Goal: Transaction & Acquisition: Book appointment/travel/reservation

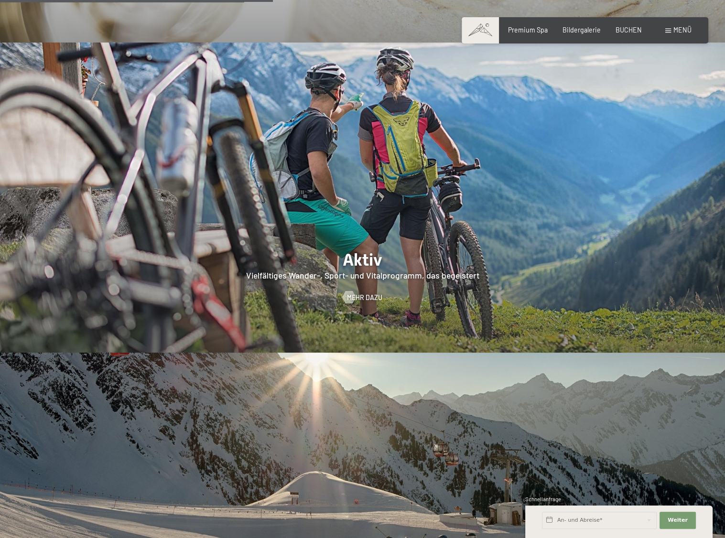
scroll to position [2270, 0]
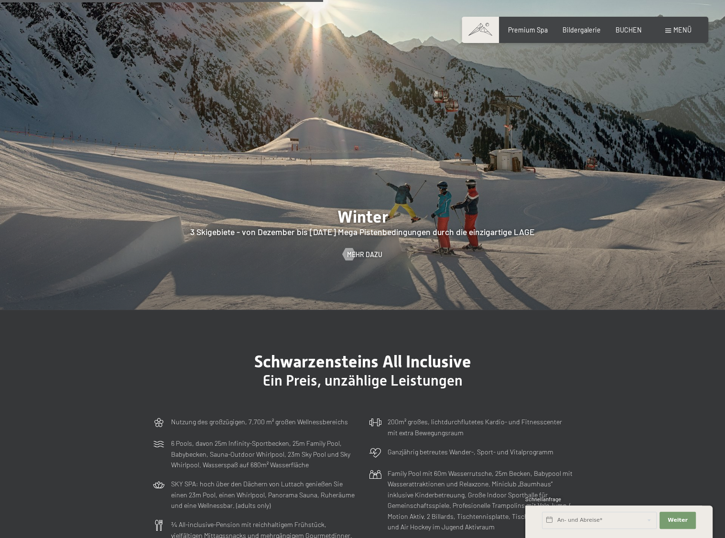
click at [681, 28] on span "Menü" at bounding box center [682, 30] width 18 height 8
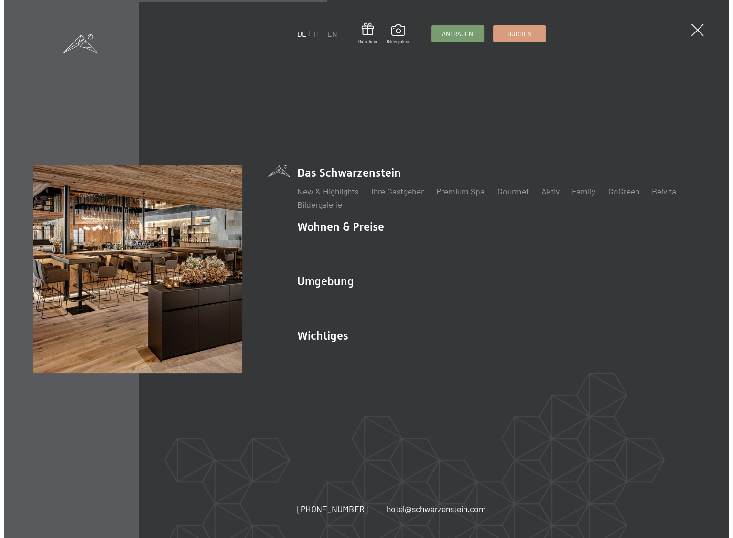
scroll to position [2283, 0]
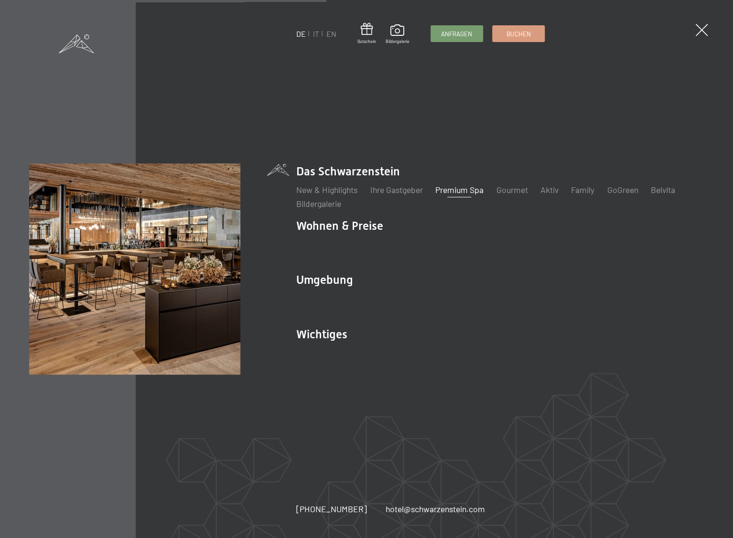
click at [467, 192] on link "Premium Spa" at bounding box center [459, 189] width 48 height 11
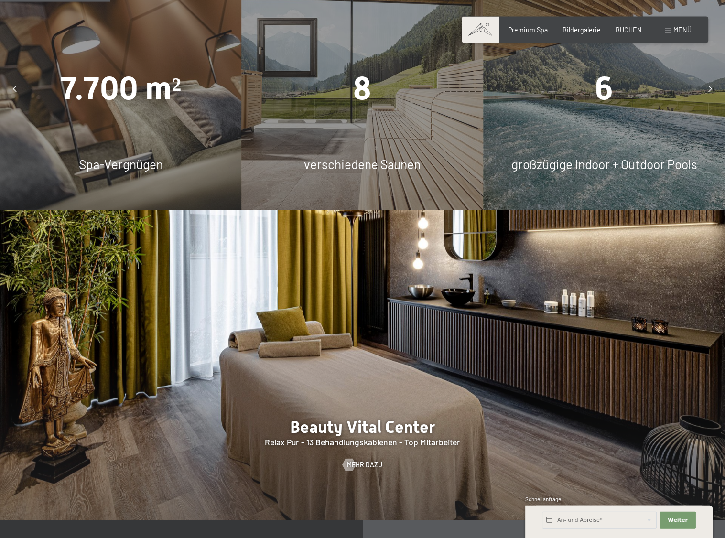
scroll to position [1009, 0]
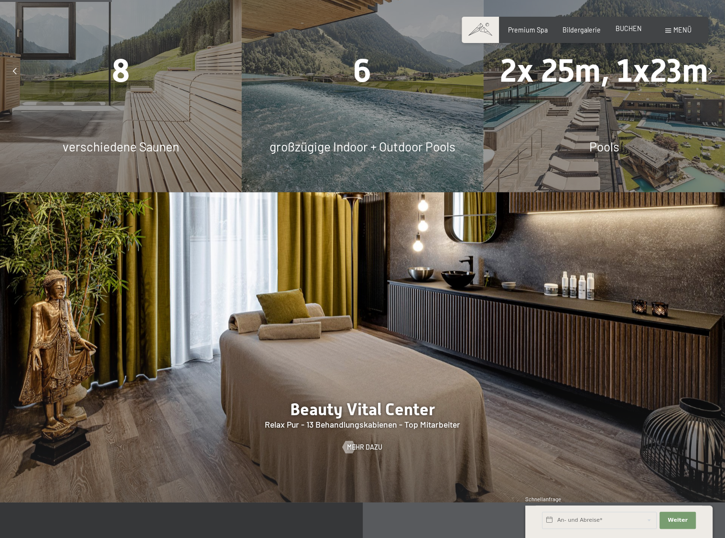
click at [629, 28] on span "BUCHEN" at bounding box center [628, 28] width 26 height 8
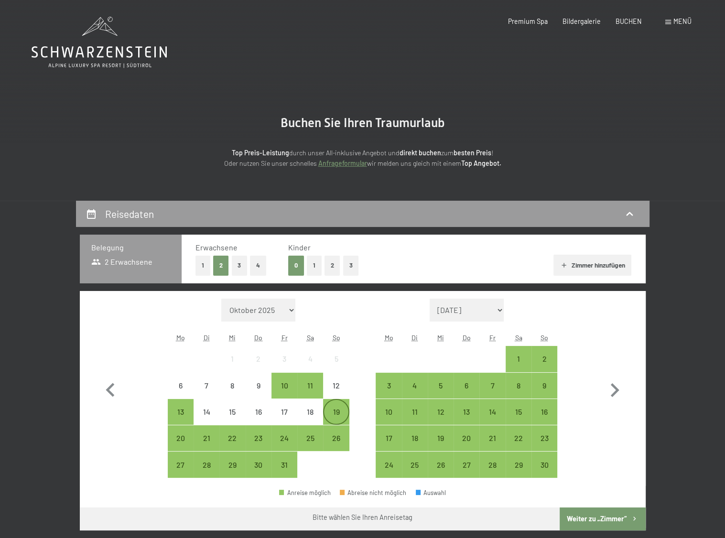
click at [336, 410] on div "19" at bounding box center [336, 420] width 24 height 24
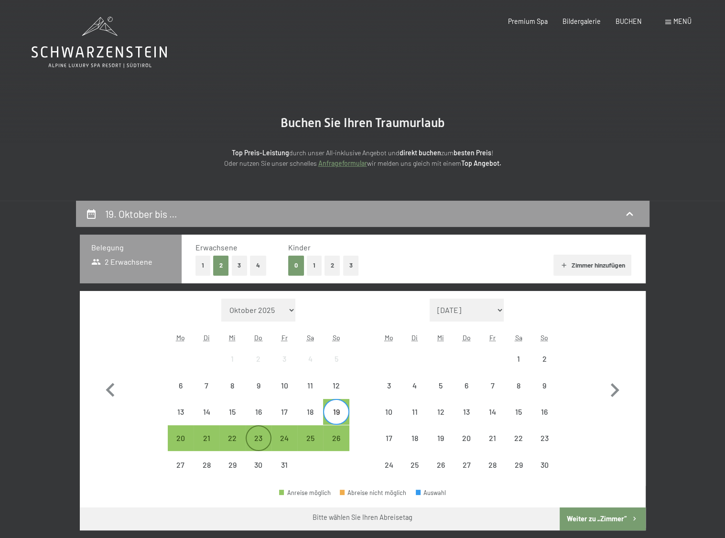
click at [258, 434] on div "23" at bounding box center [258, 446] width 24 height 24
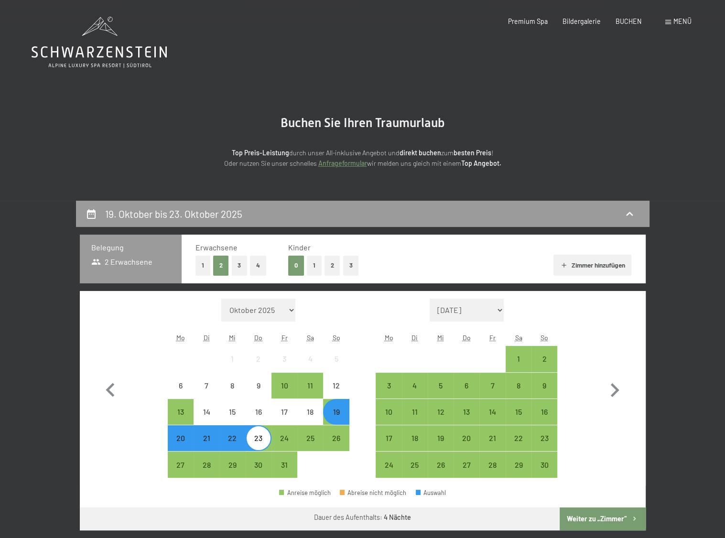
click at [592, 513] on button "Weiter zu „Zimmer“" at bounding box center [601, 518] width 85 height 23
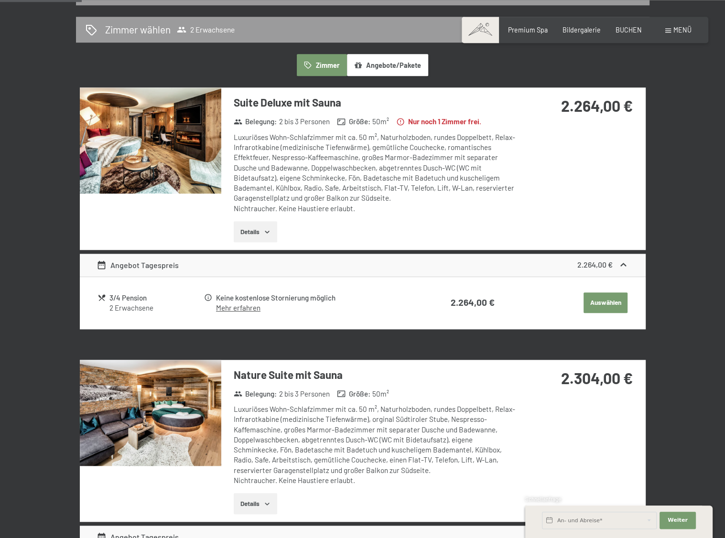
scroll to position [201, 0]
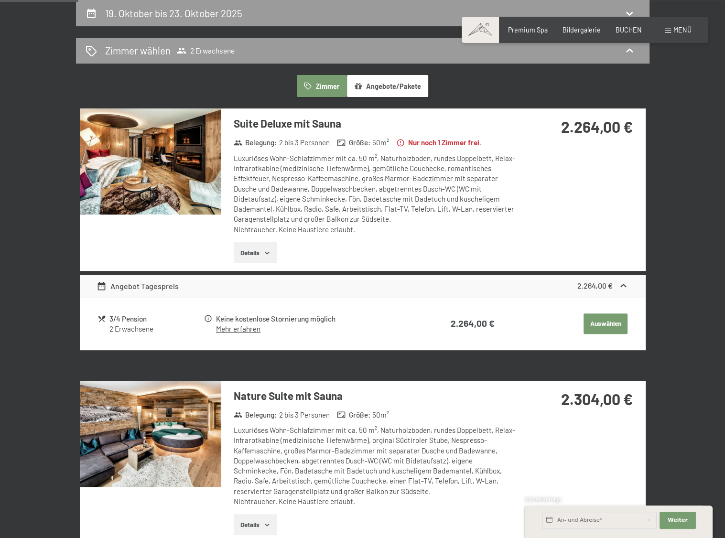
click at [268, 248] on button "Details" at bounding box center [255, 252] width 43 height 21
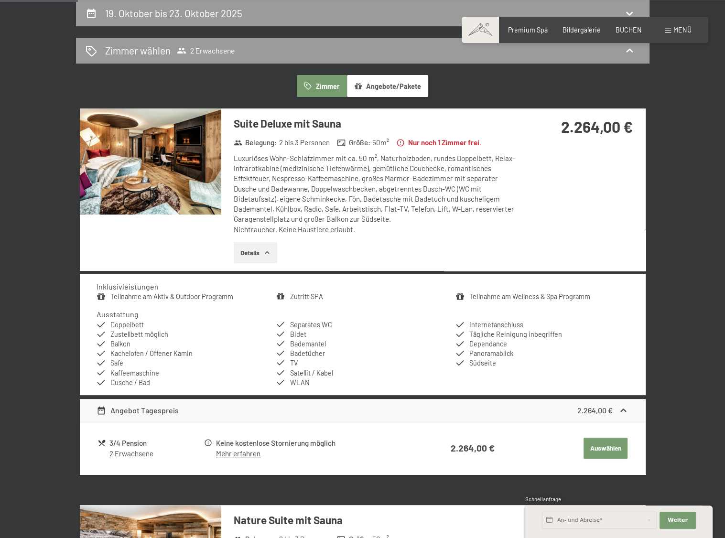
click at [196, 160] on img at bounding box center [150, 161] width 141 height 106
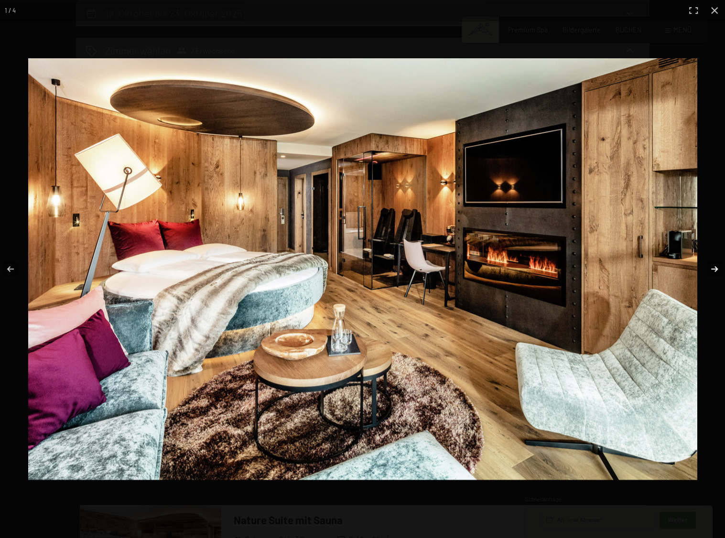
click at [714, 270] on button "button" at bounding box center [707, 269] width 33 height 48
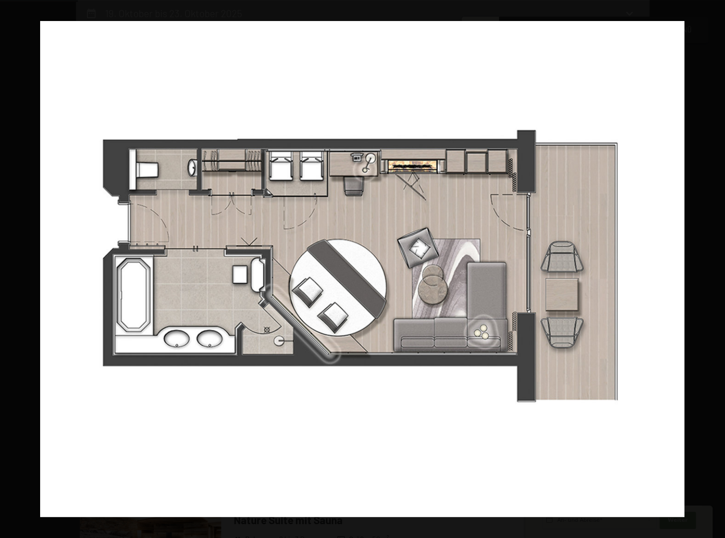
click at [714, 269] on button "button" at bounding box center [707, 269] width 33 height 48
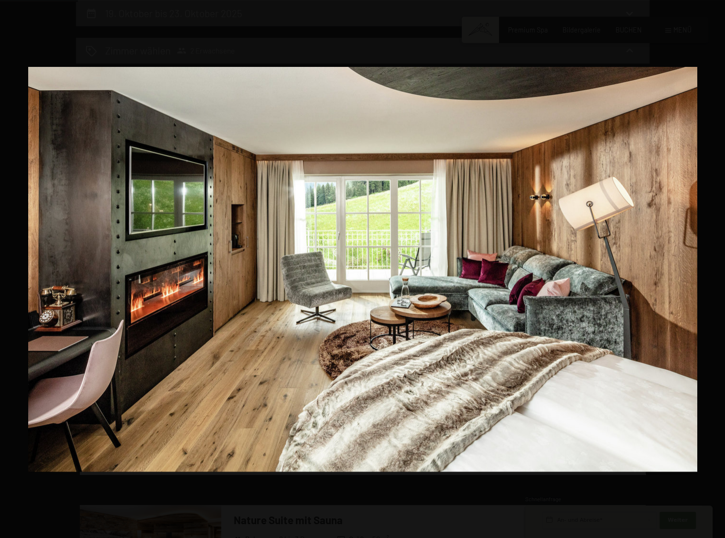
click at [714, 269] on button "button" at bounding box center [707, 269] width 33 height 48
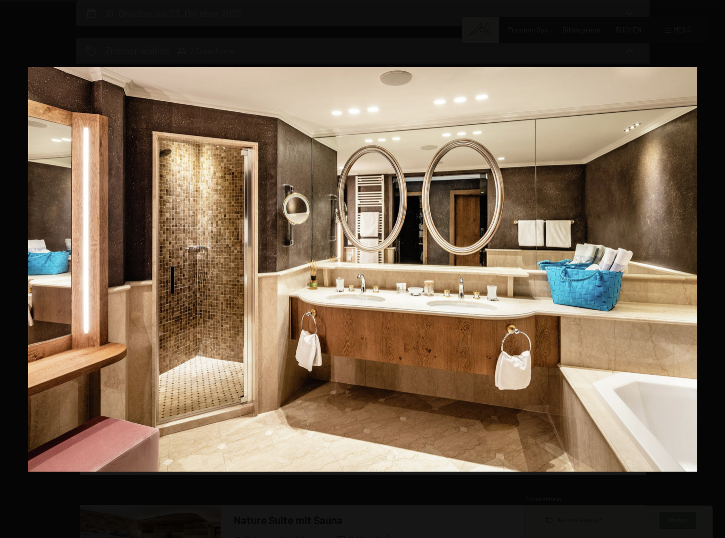
click at [714, 269] on button "button" at bounding box center [707, 269] width 33 height 48
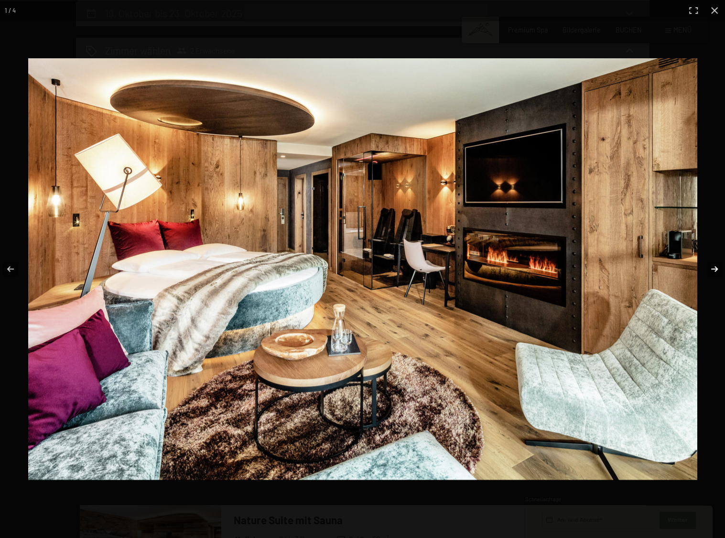
click at [714, 269] on button "button" at bounding box center [707, 269] width 33 height 48
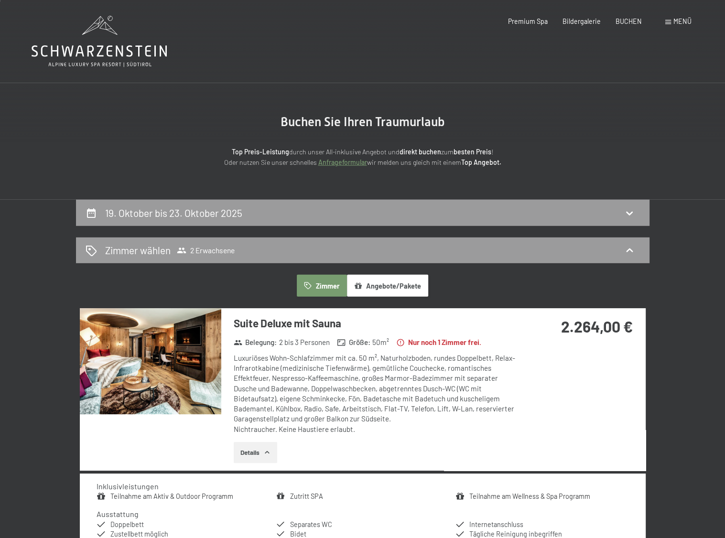
scroll to position [0, 0]
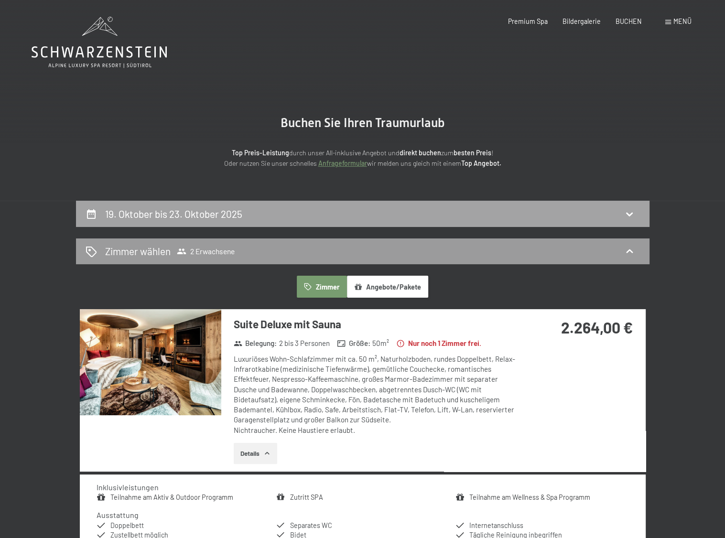
click at [626, 212] on icon at bounding box center [629, 214] width 7 height 4
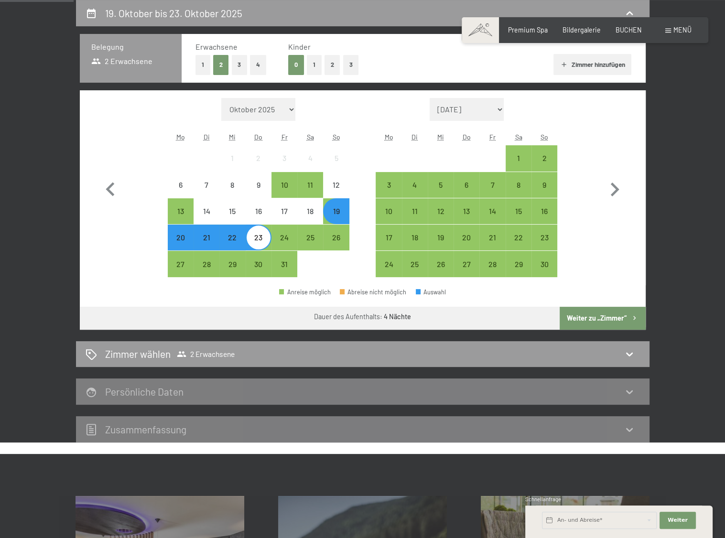
click at [176, 236] on div "20" at bounding box center [181, 246] width 24 height 24
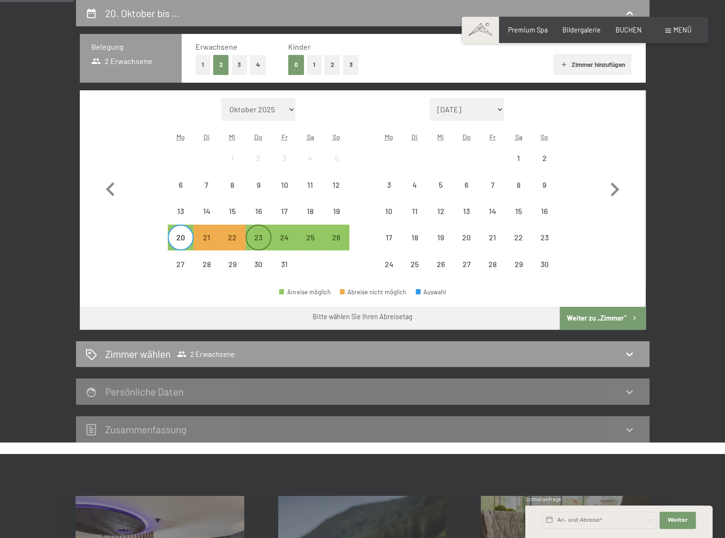
click at [259, 238] on div "23" at bounding box center [258, 246] width 24 height 24
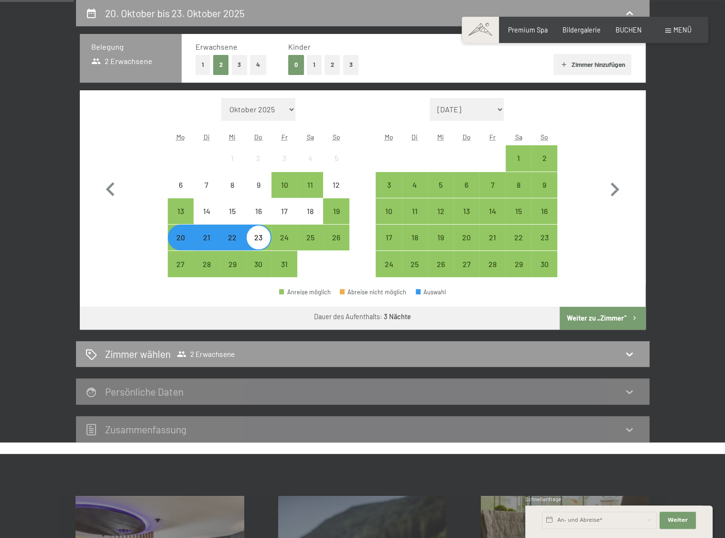
click at [595, 316] on button "Weiter zu „Zimmer“" at bounding box center [601, 318] width 85 height 23
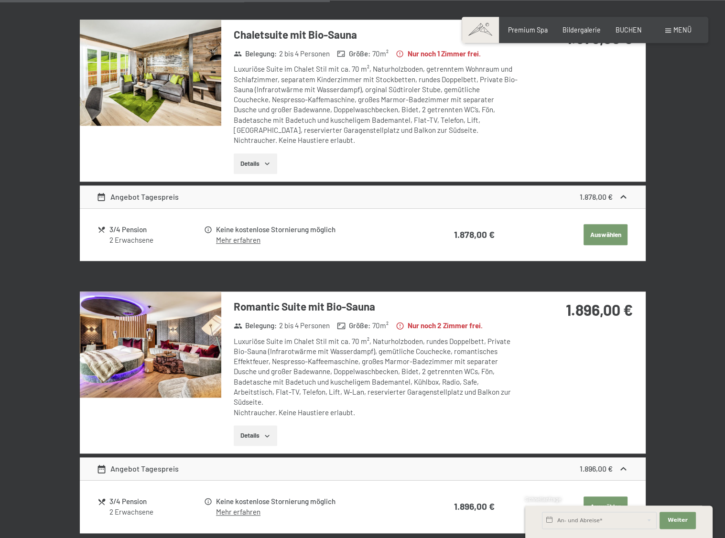
scroll to position [906, 0]
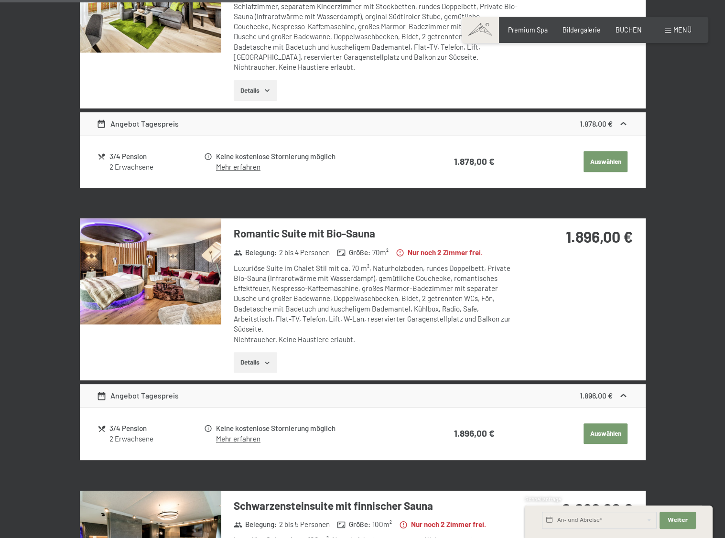
click at [265, 360] on button "Details" at bounding box center [255, 362] width 43 height 21
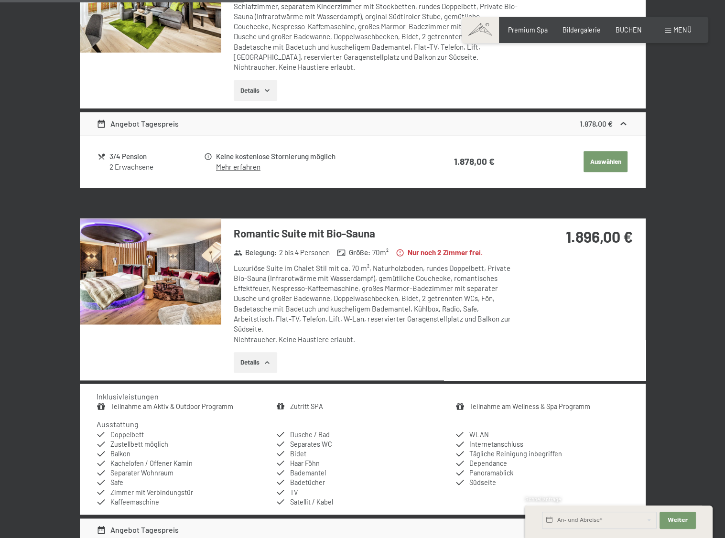
click at [200, 284] on img at bounding box center [150, 271] width 141 height 106
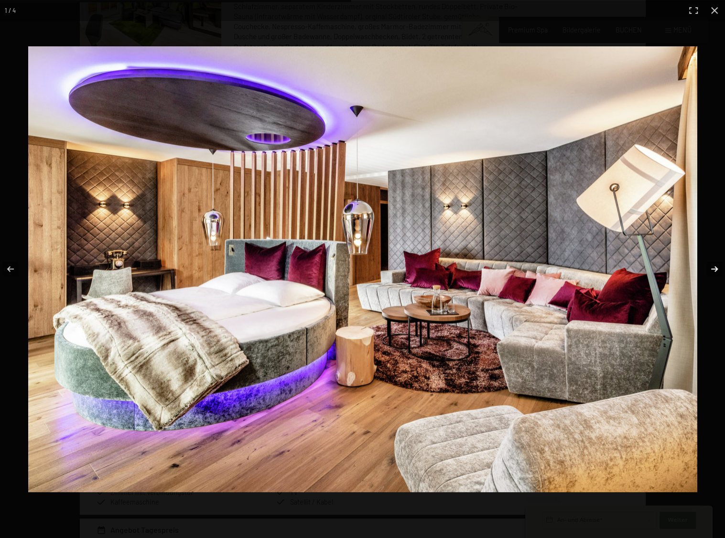
click at [715, 267] on button "button" at bounding box center [707, 269] width 33 height 48
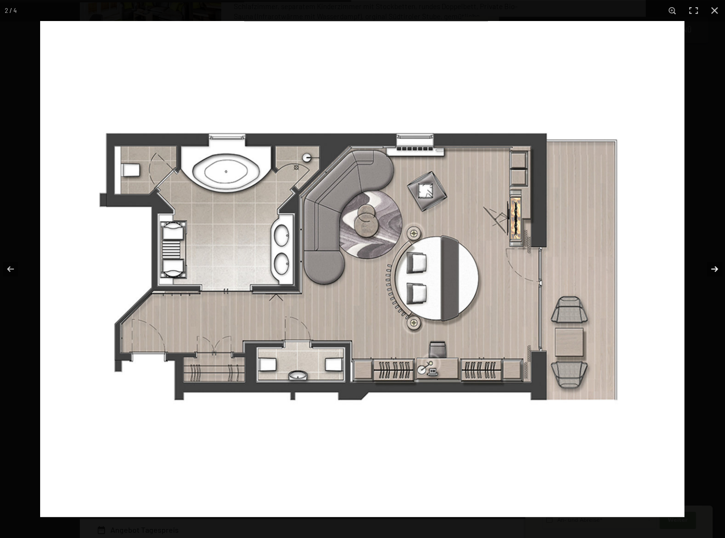
click at [712, 268] on button "button" at bounding box center [707, 269] width 33 height 48
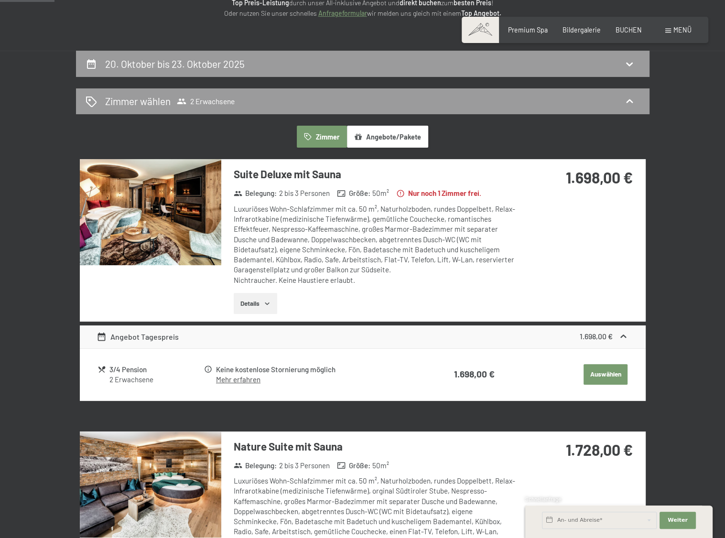
scroll to position [0, 0]
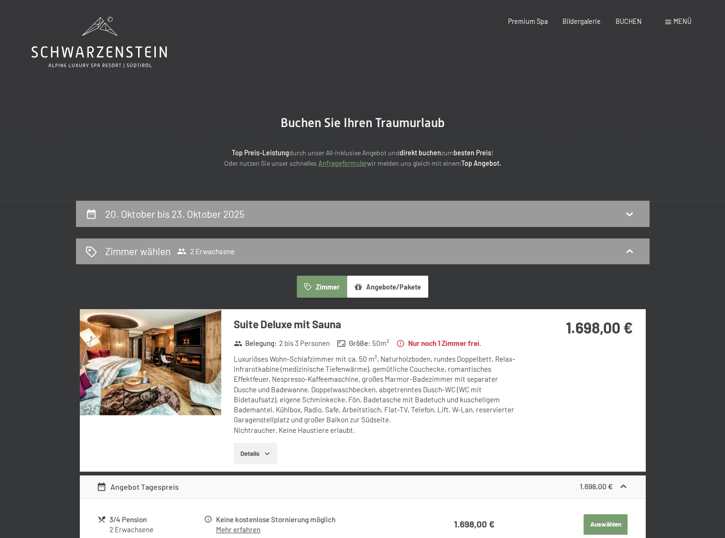
click at [629, 210] on icon at bounding box center [628, 213] width 11 height 11
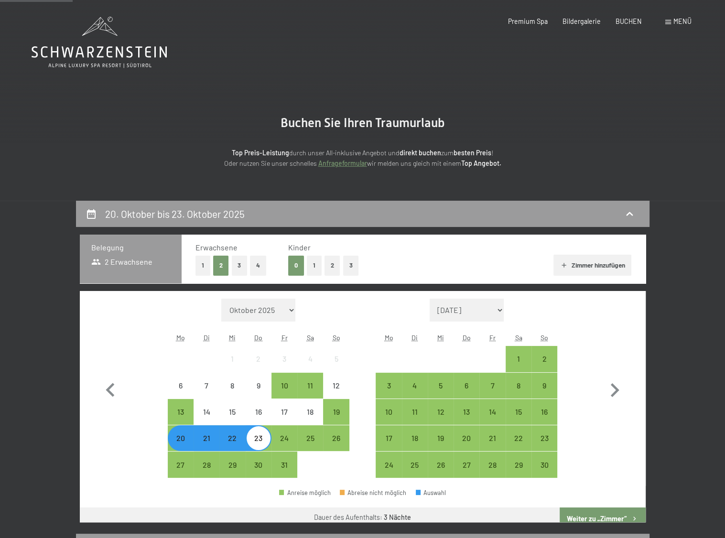
scroll to position [201, 0]
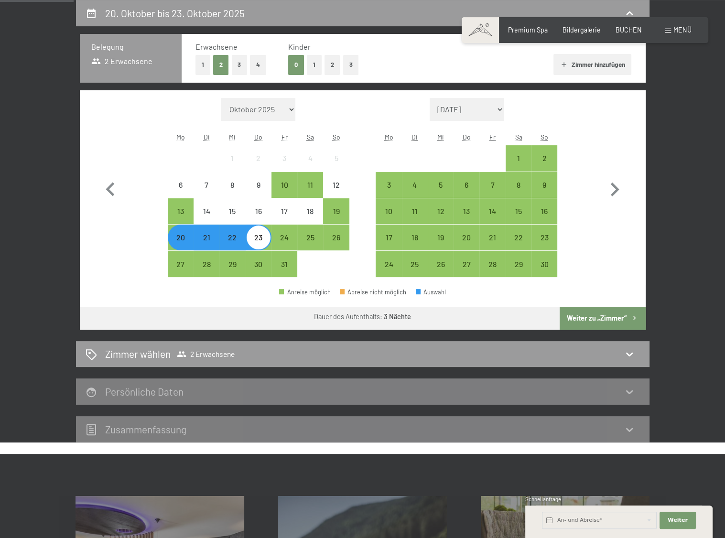
click at [205, 240] on div "21" at bounding box center [206, 246] width 24 height 24
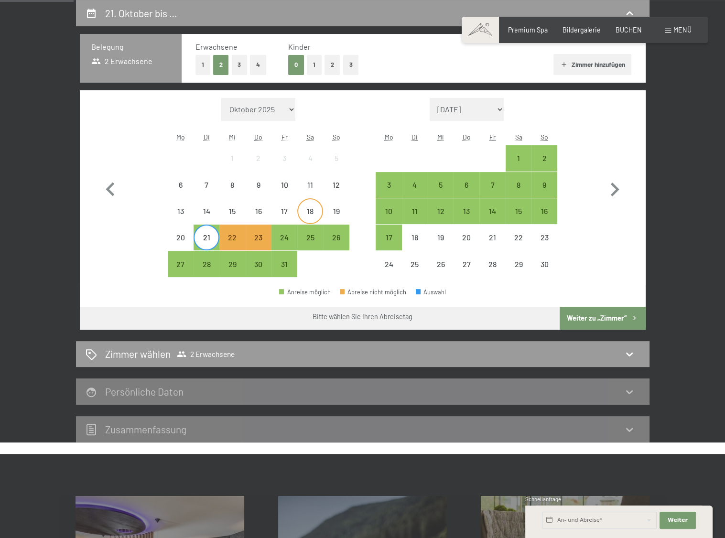
click at [309, 213] on div "18" at bounding box center [310, 219] width 24 height 24
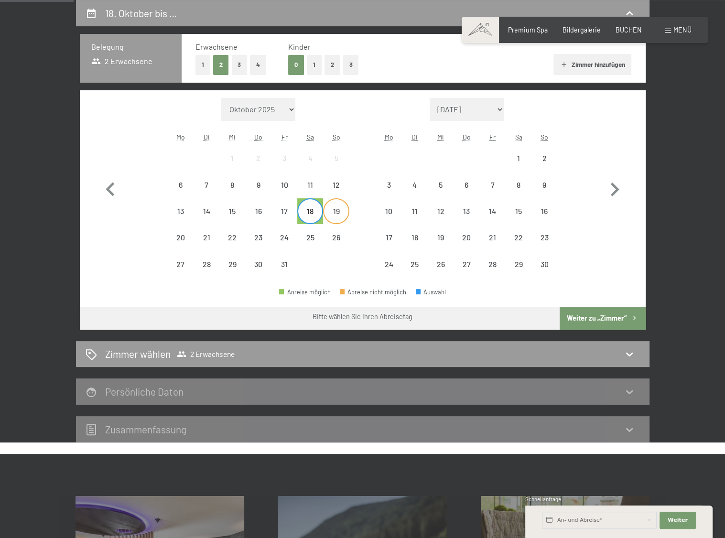
click at [332, 210] on div "19" at bounding box center [336, 219] width 24 height 24
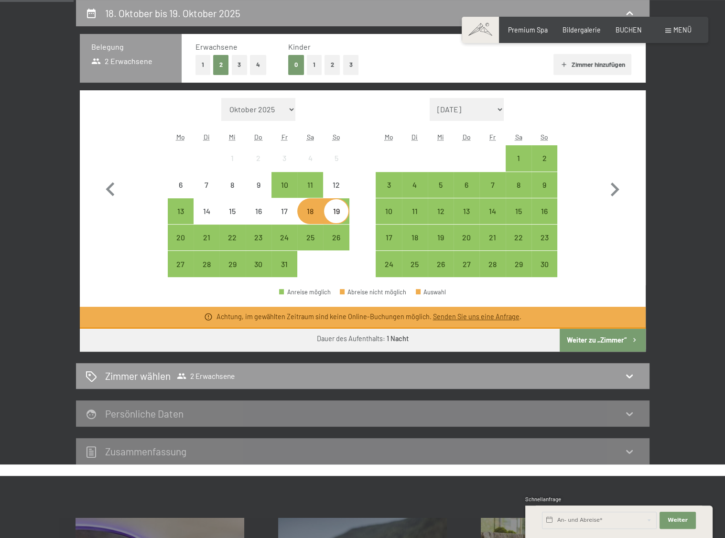
click at [342, 213] on div "19" at bounding box center [336, 219] width 24 height 24
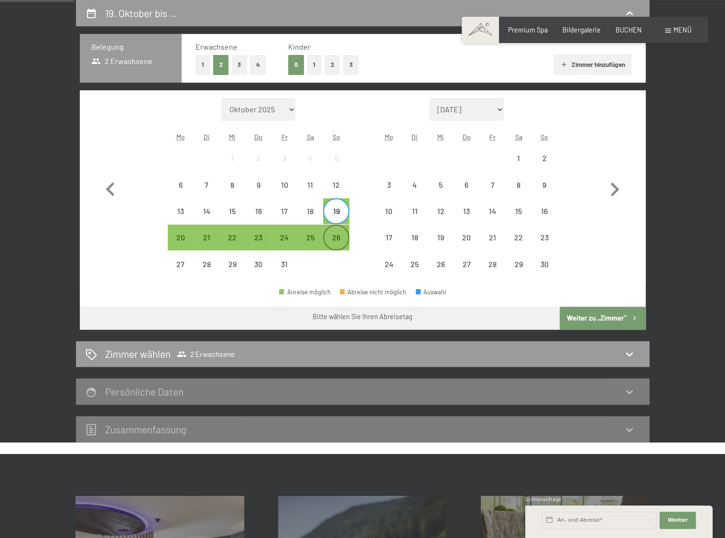
click at [338, 236] on div "26" at bounding box center [336, 246] width 24 height 24
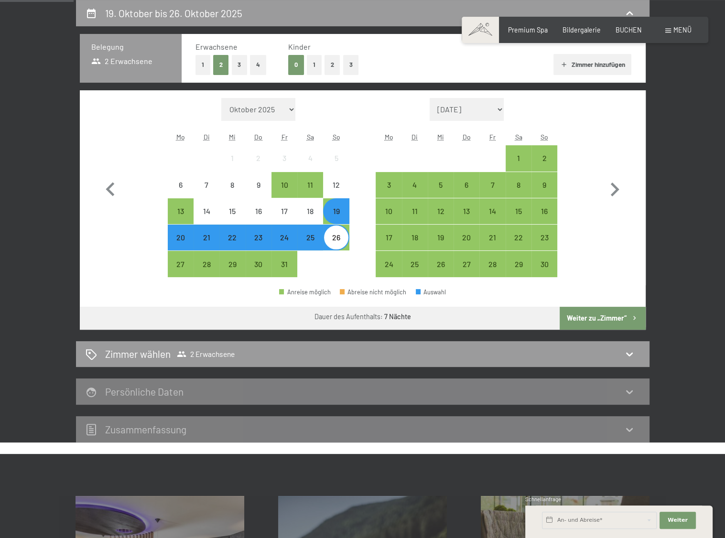
click at [593, 315] on button "Weiter zu „Zimmer“" at bounding box center [601, 318] width 85 height 23
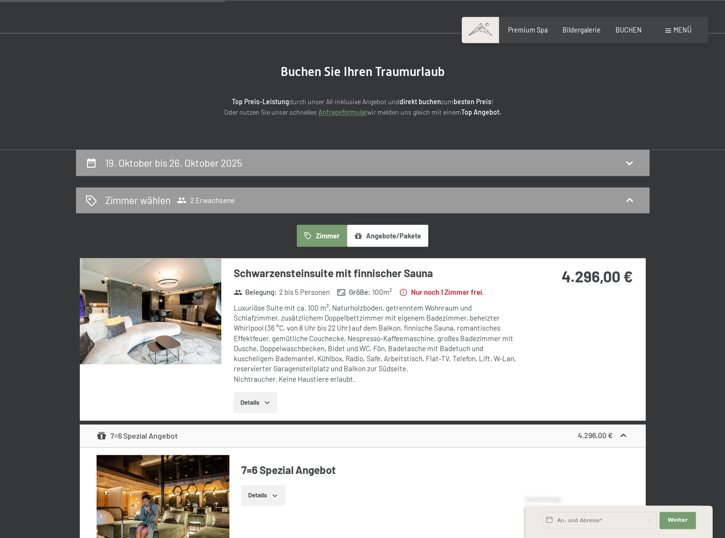
scroll to position [49, 0]
